Goal: Navigation & Orientation: Find specific page/section

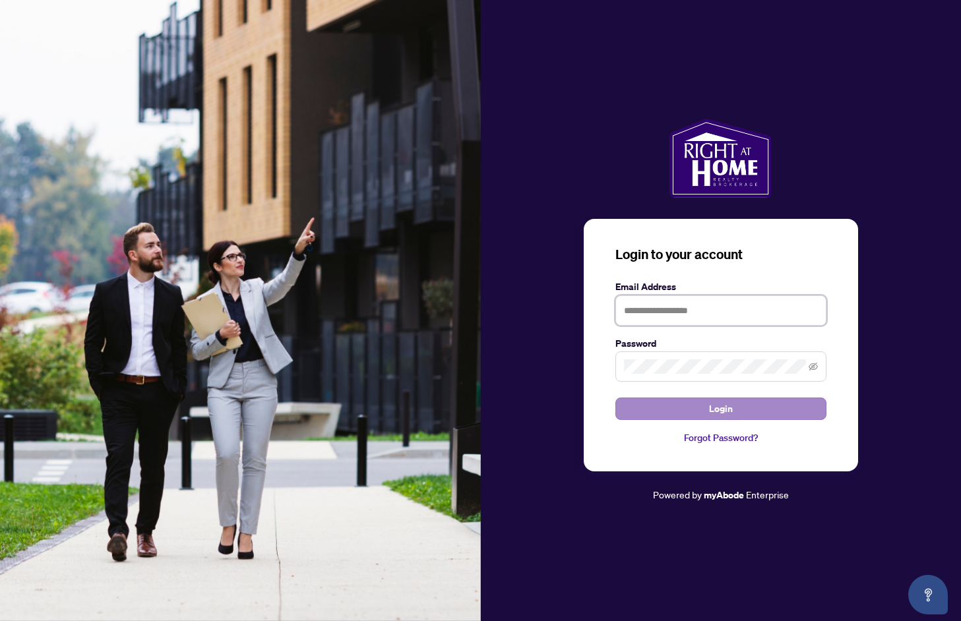
type input "**********"
click at [744, 410] on button "Login" at bounding box center [720, 409] width 211 height 22
